Goal: Task Accomplishment & Management: Use online tool/utility

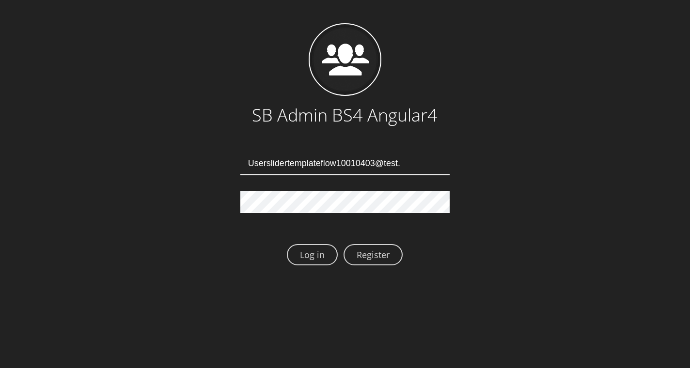
type input "Userslidertemplateflow10010403@test.qa"
type input "[EMAIL_ADDRESS][DOMAIN_NAME]"
